Goal: Information Seeking & Learning: Learn about a topic

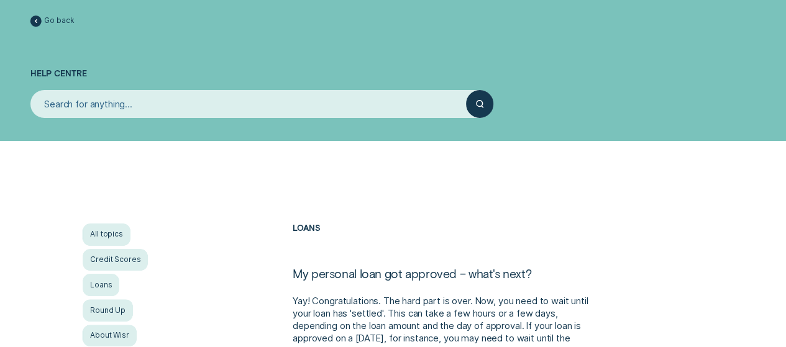
scroll to position [124, 0]
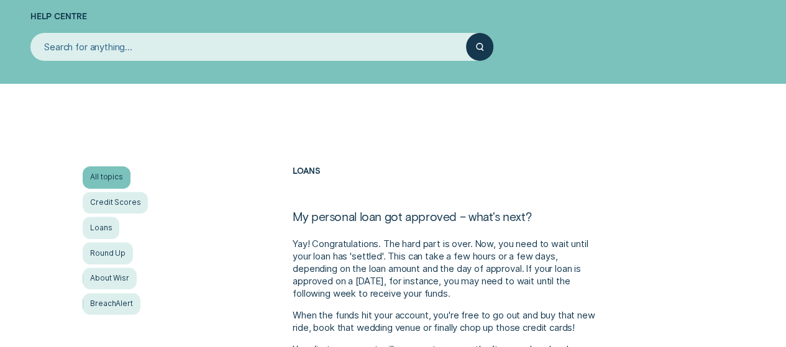
click at [121, 175] on div "All topics" at bounding box center [107, 178] width 48 height 22
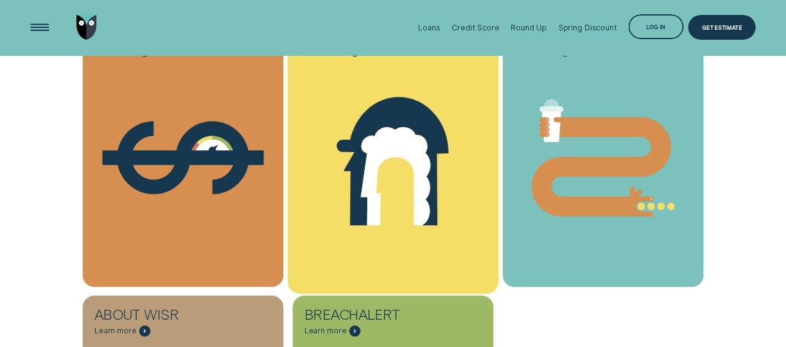
scroll to position [311, 0]
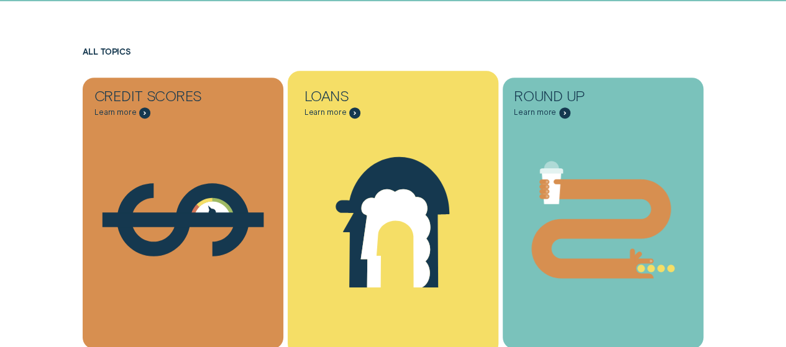
click at [395, 170] on icon "Loans - Learn more" at bounding box center [393, 222] width 114 height 131
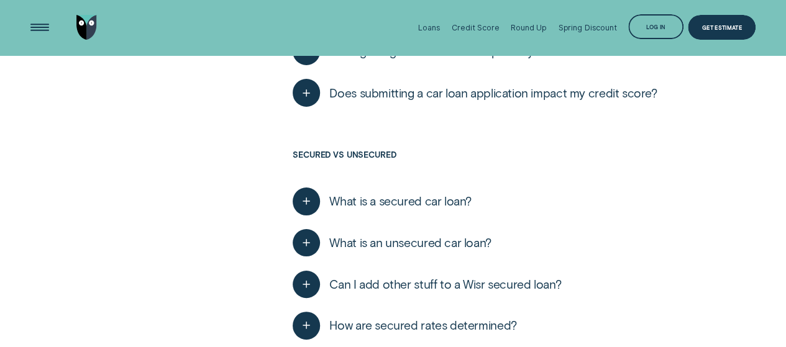
scroll to position [2797, 0]
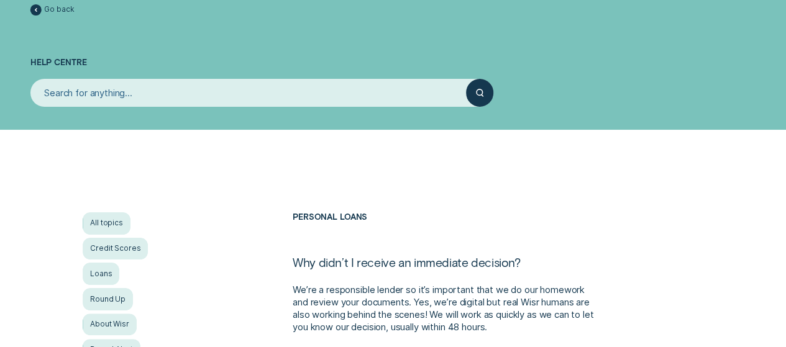
scroll to position [249, 0]
